Goal: Information Seeking & Learning: Check status

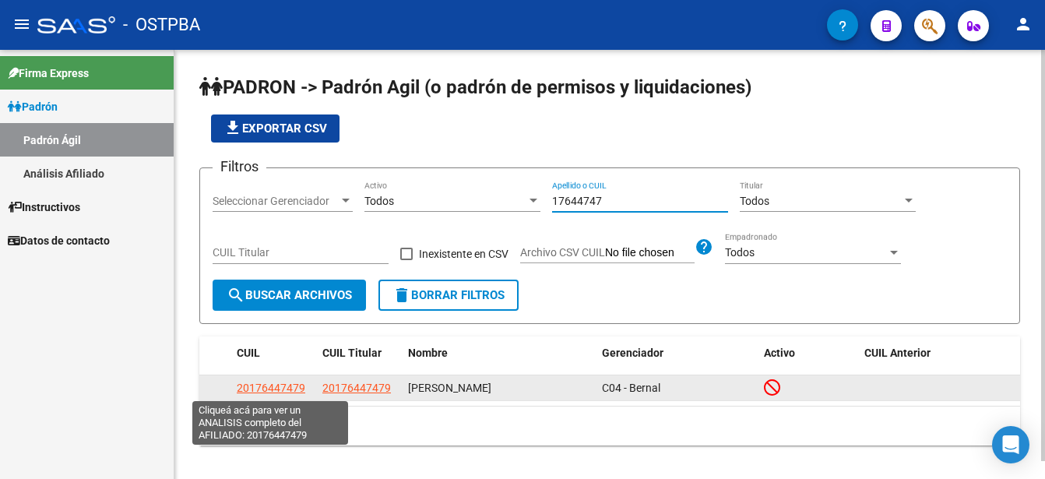
type input "17644747"
click at [274, 385] on span "20176447479" at bounding box center [271, 387] width 69 height 12
type textarea "20176447479"
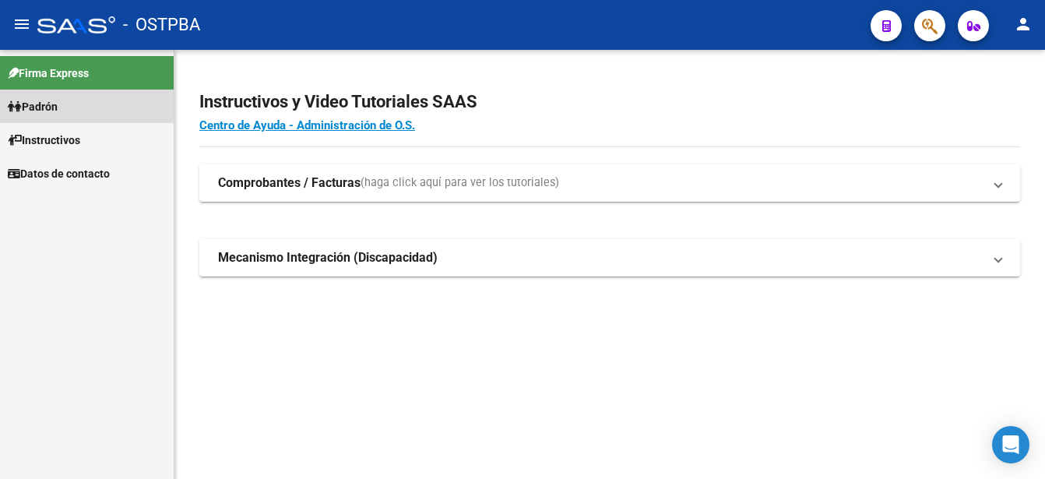
click at [47, 99] on span "Padrón" at bounding box center [33, 106] width 50 height 17
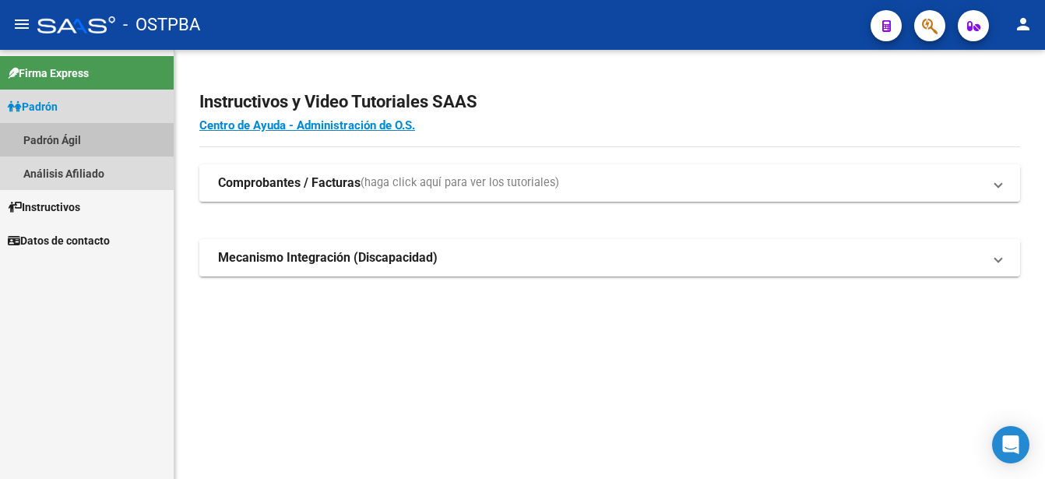
click at [55, 140] on link "Padrón Ágil" at bounding box center [87, 139] width 174 height 33
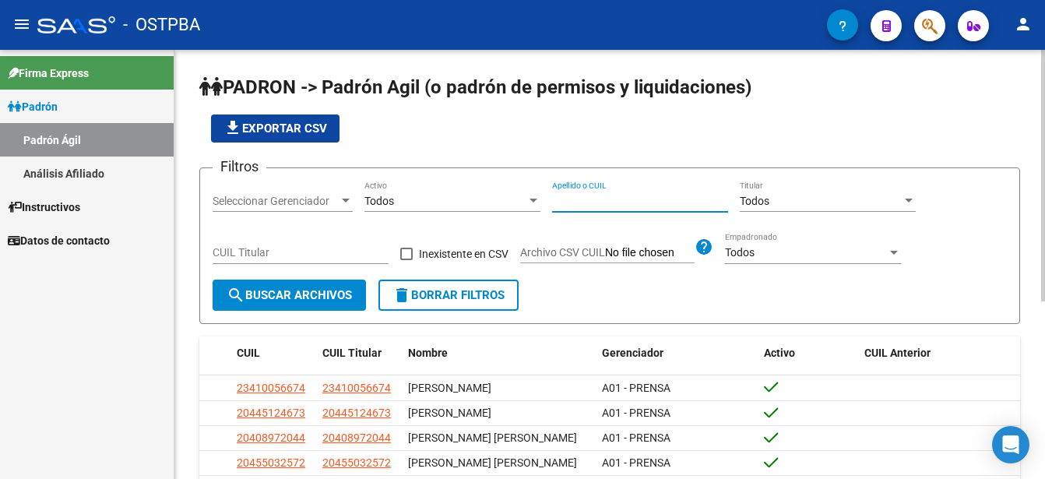
click at [556, 197] on input "Apellido o CUIL" at bounding box center [640, 201] width 176 height 13
